Goal: Browse casually: Explore the website without a specific task or goal

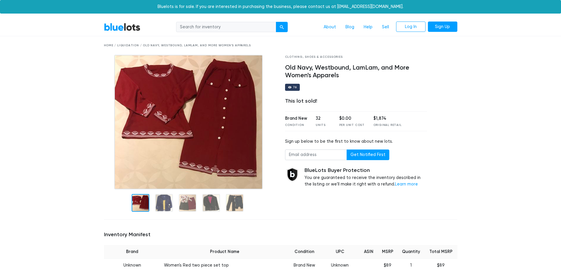
click at [124, 26] on link "BlueLots" at bounding box center [122, 27] width 36 height 9
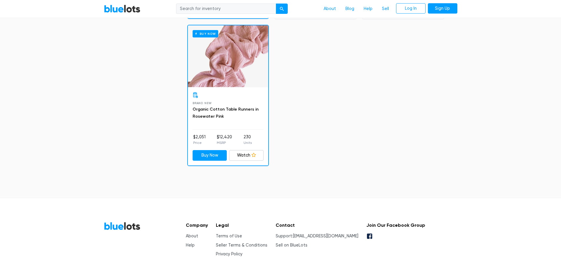
scroll to position [1950, 0]
